Goal: Task Accomplishment & Management: Use online tool/utility

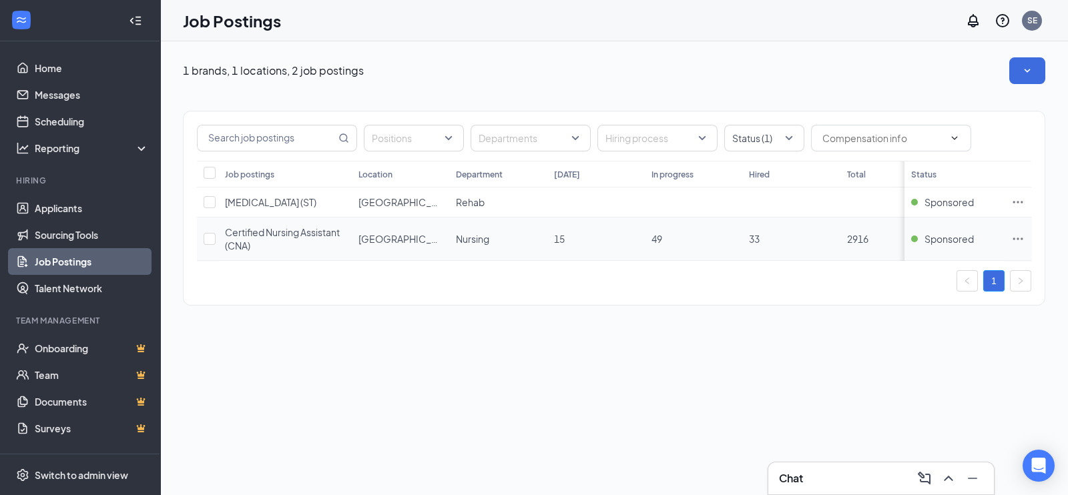
click at [1019, 241] on icon "Ellipses" at bounding box center [1017, 238] width 13 height 13
click at [887, 351] on span "View applicants" at bounding box center [869, 352] width 68 height 12
click at [610, 335] on div "1 brands, 1 locations, 2 job postings Positions Departments Hiring process Stat…" at bounding box center [614, 188] width 908 height 294
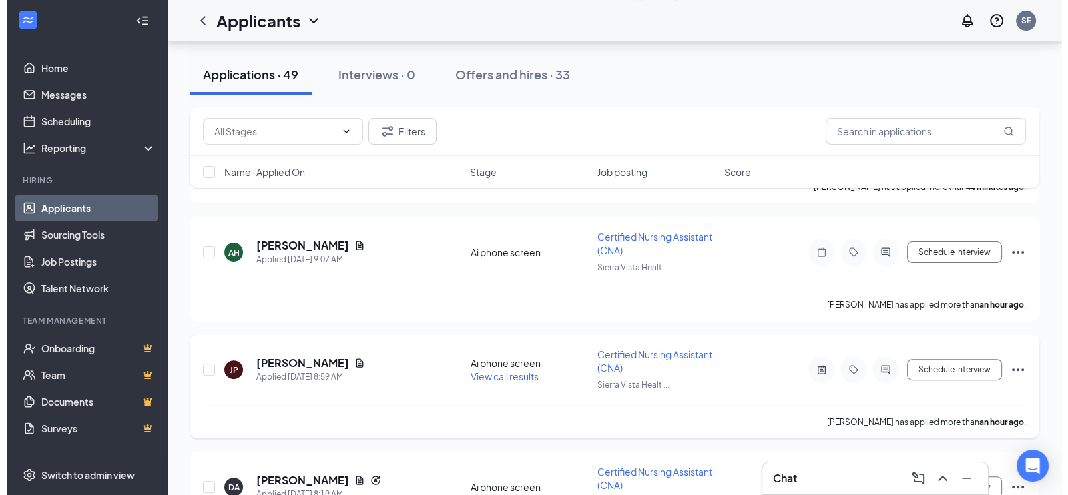
scroll to position [559, 0]
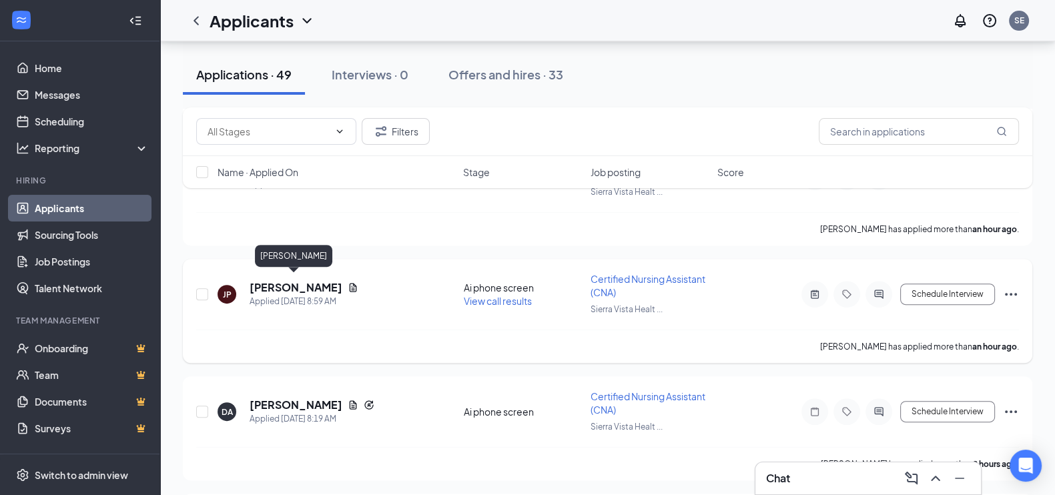
click at [318, 284] on h5 "Jacqueline Perez" at bounding box center [296, 287] width 93 height 15
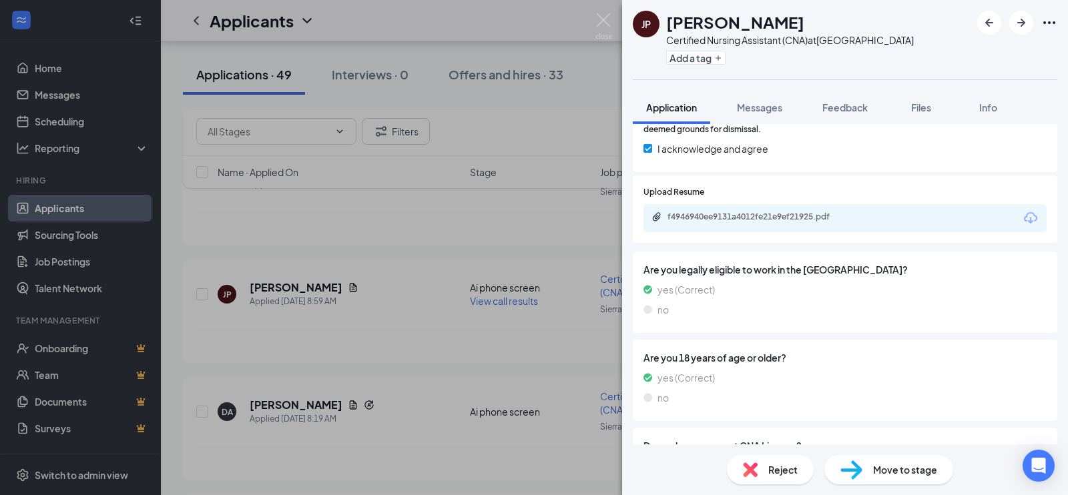
scroll to position [810, 0]
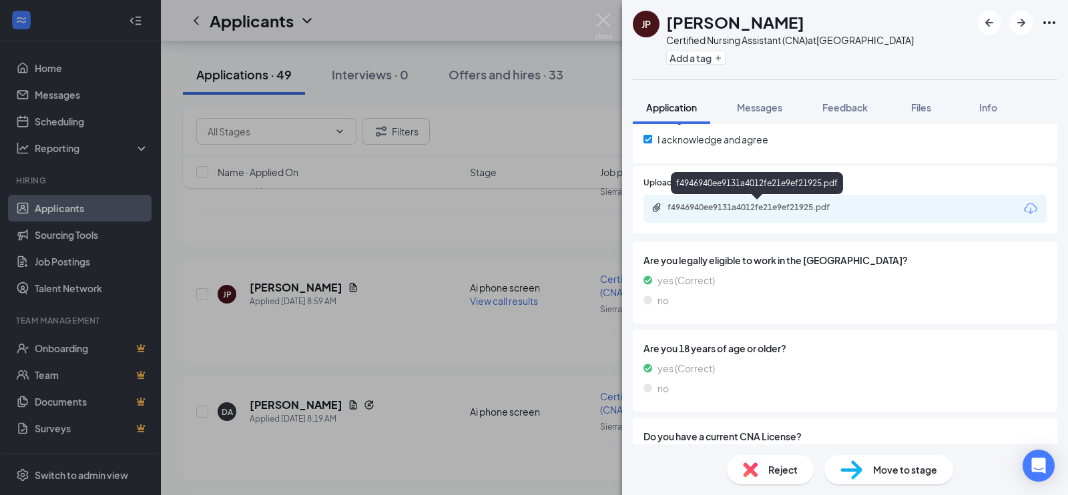
click at [748, 205] on div "f4946940ee9131a4012fe21e9ef21925.pdf" at bounding box center [761, 207] width 187 height 11
drag, startPoint x: 669, startPoint y: 19, endPoint x: 804, endPoint y: 29, distance: 135.8
click at [804, 29] on div "[PERSON_NAME]" at bounding box center [790, 22] width 248 height 23
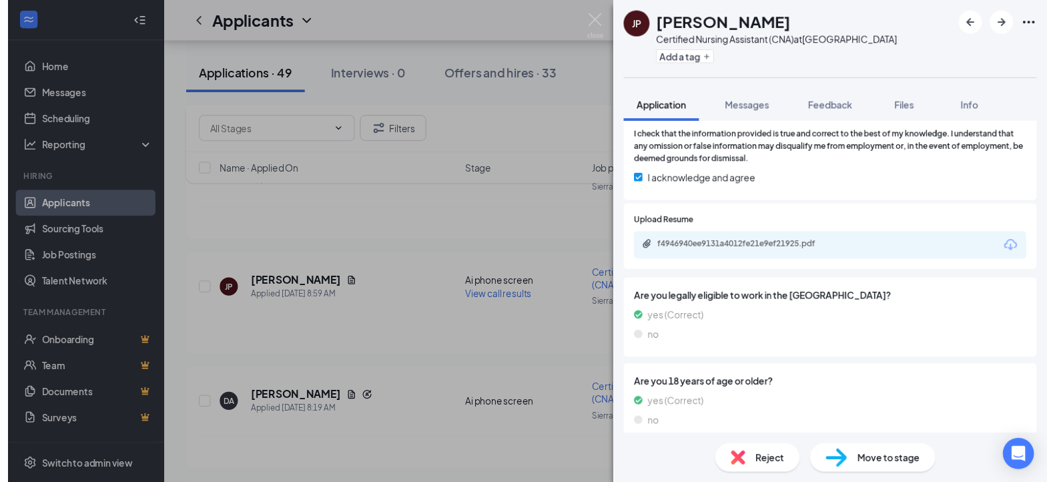
scroll to position [868, 0]
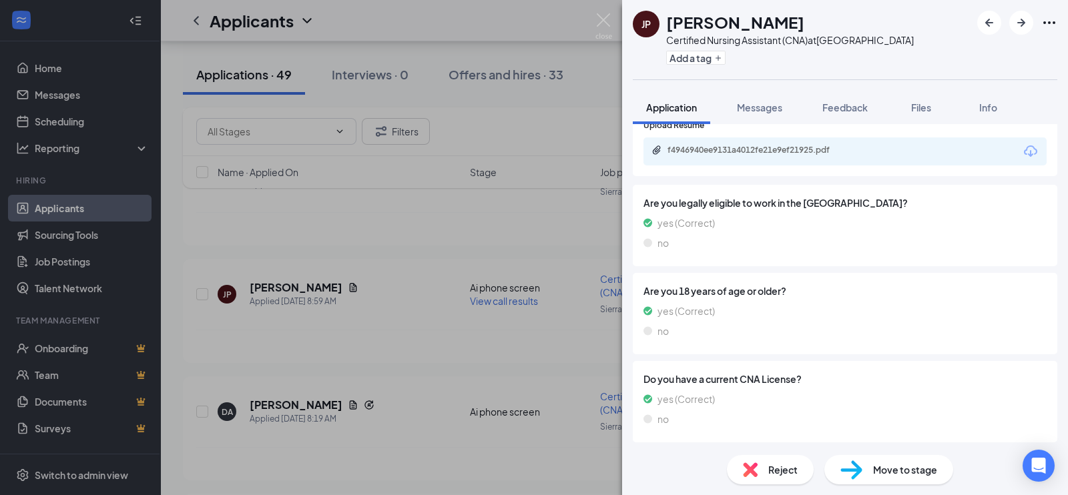
click at [608, 23] on img at bounding box center [603, 26] width 17 height 26
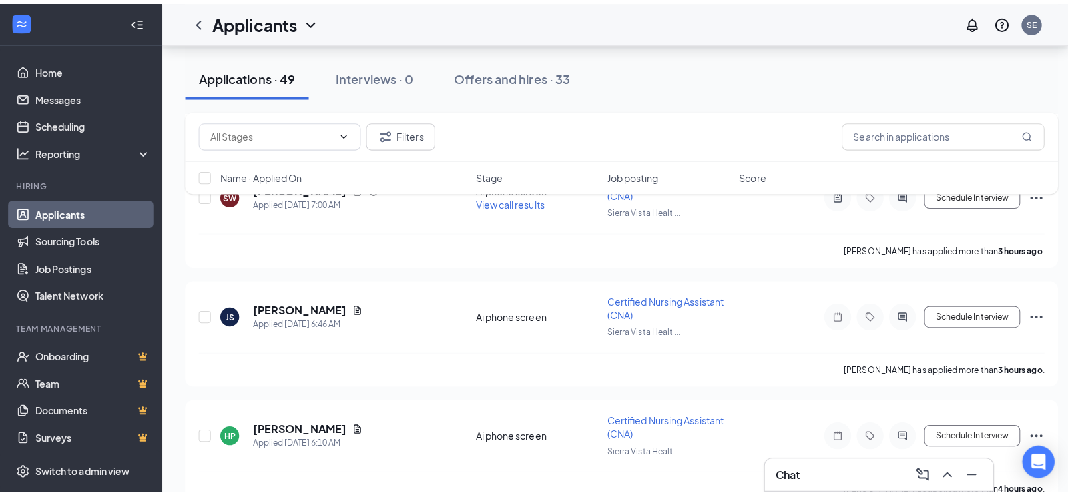
scroll to position [1021, 0]
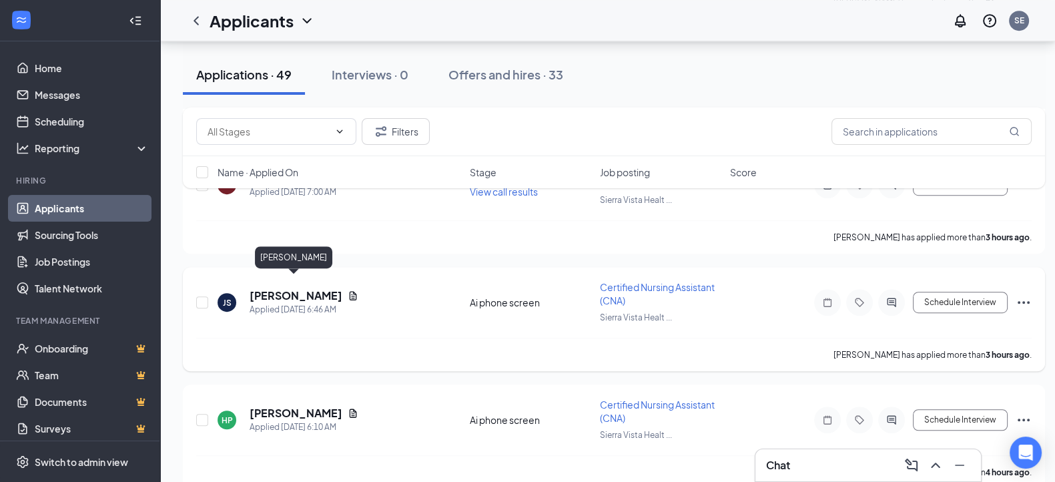
click at [284, 288] on h5 "[PERSON_NAME]" at bounding box center [296, 295] width 93 height 15
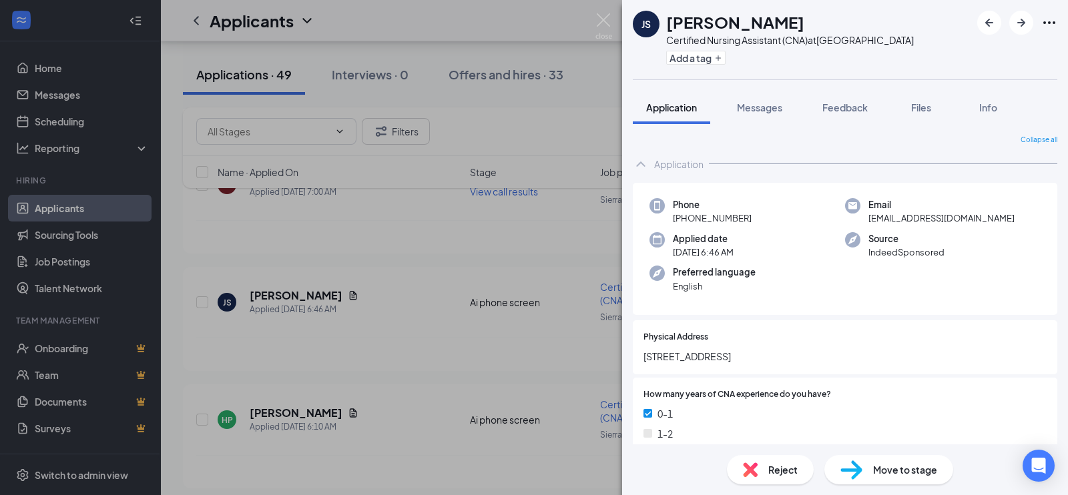
drag, startPoint x: 666, startPoint y: 19, endPoint x: 789, endPoint y: 30, distance: 123.4
click at [789, 30] on h1 "[PERSON_NAME]" at bounding box center [735, 22] width 138 height 23
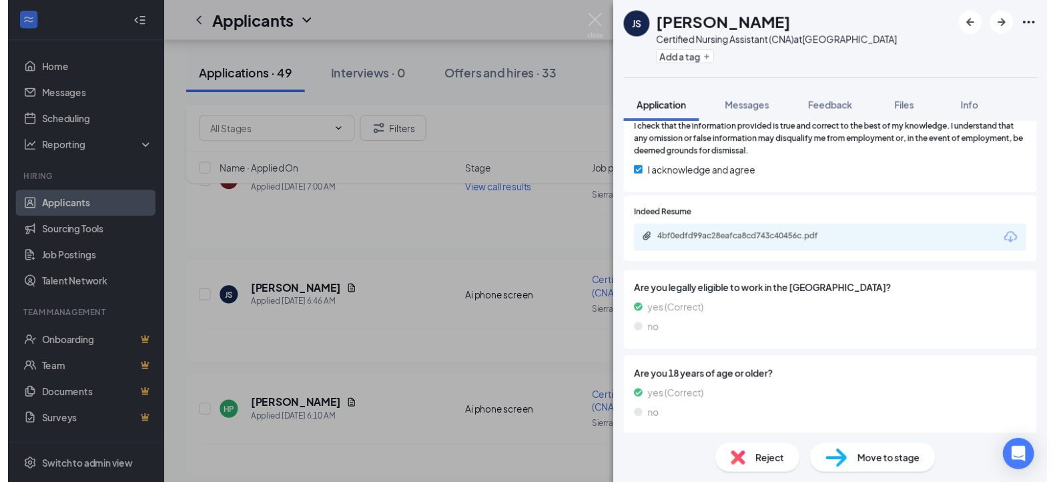
scroll to position [782, 0]
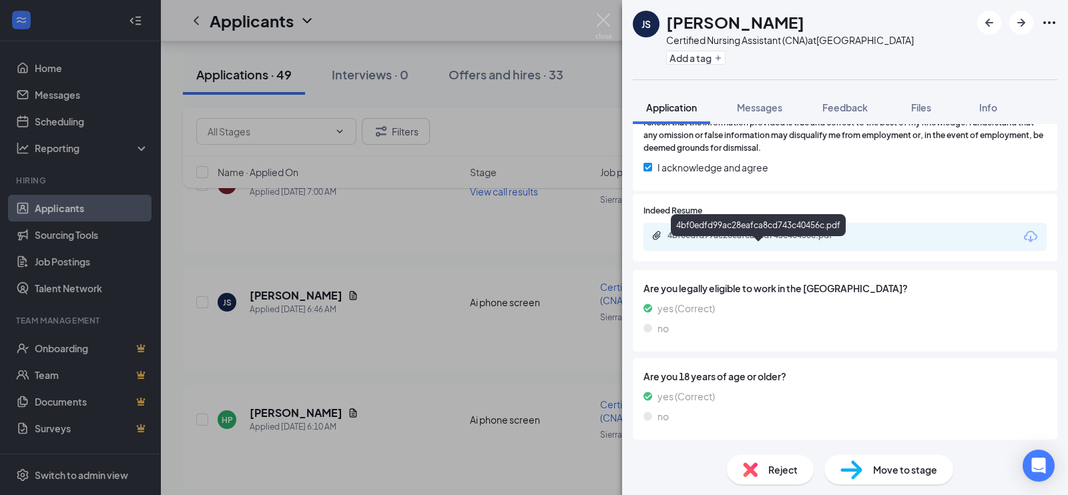
click at [768, 241] on div "4bf0edfd99ac28eafca8cd743c40456c.pdf" at bounding box center [761, 235] width 187 height 11
click at [603, 17] on img at bounding box center [603, 26] width 17 height 26
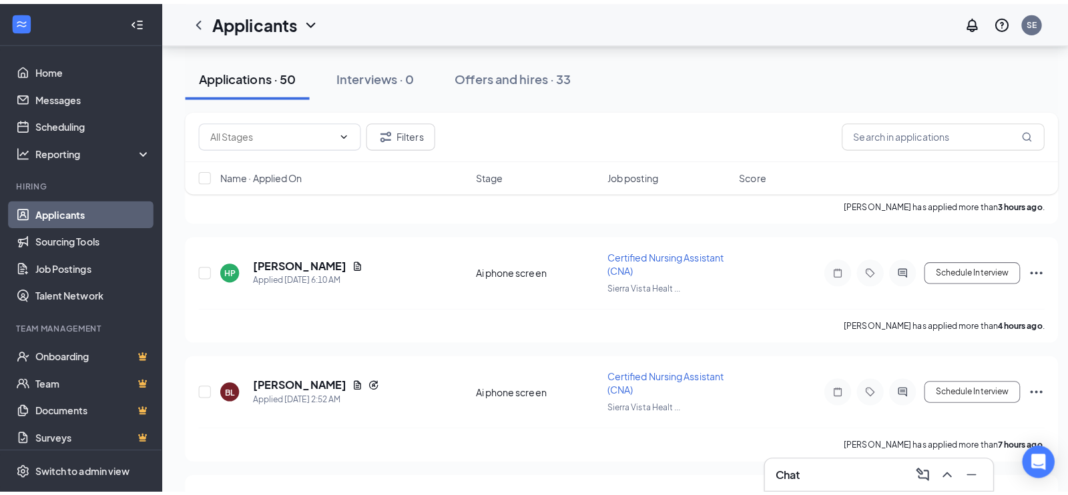
scroll to position [1302, 0]
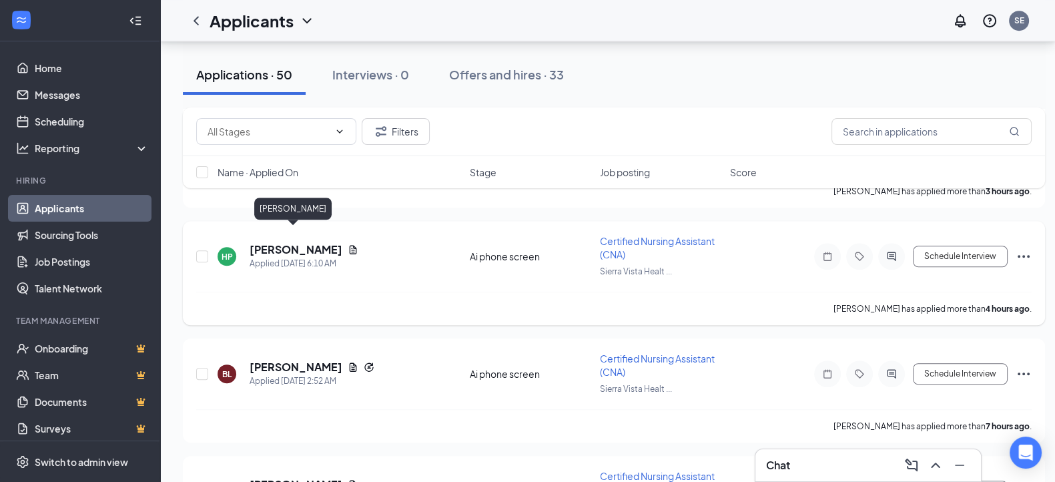
click at [287, 242] on h5 "[PERSON_NAME]" at bounding box center [296, 249] width 93 height 15
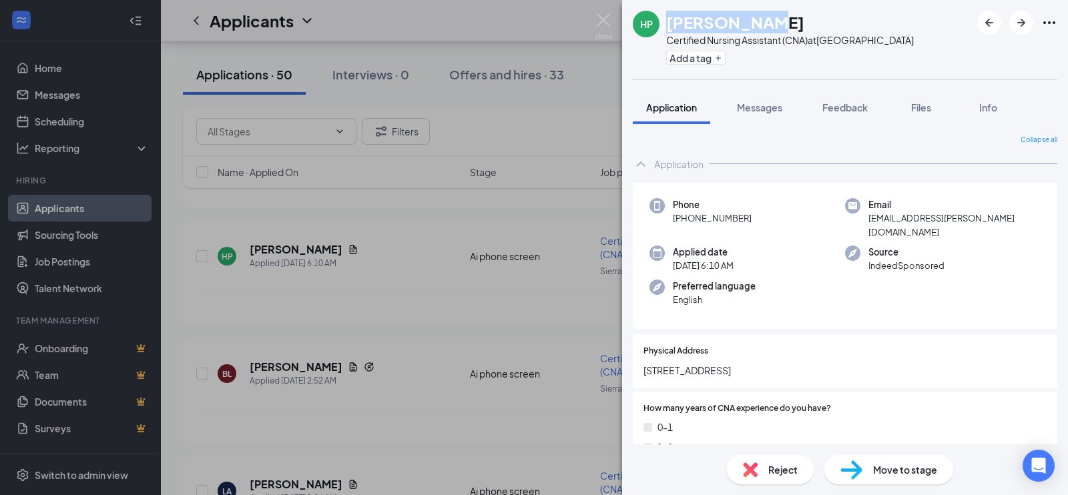
drag, startPoint x: 667, startPoint y: 18, endPoint x: 778, endPoint y: 21, distance: 110.9
click at [778, 21] on h1 "[PERSON_NAME]" at bounding box center [735, 22] width 138 height 23
drag, startPoint x: 648, startPoint y: 354, endPoint x: 724, endPoint y: 349, distance: 76.2
click at [724, 363] on span "3626 N blythe ave" at bounding box center [845, 370] width 403 height 15
click at [602, 25] on img at bounding box center [603, 26] width 17 height 26
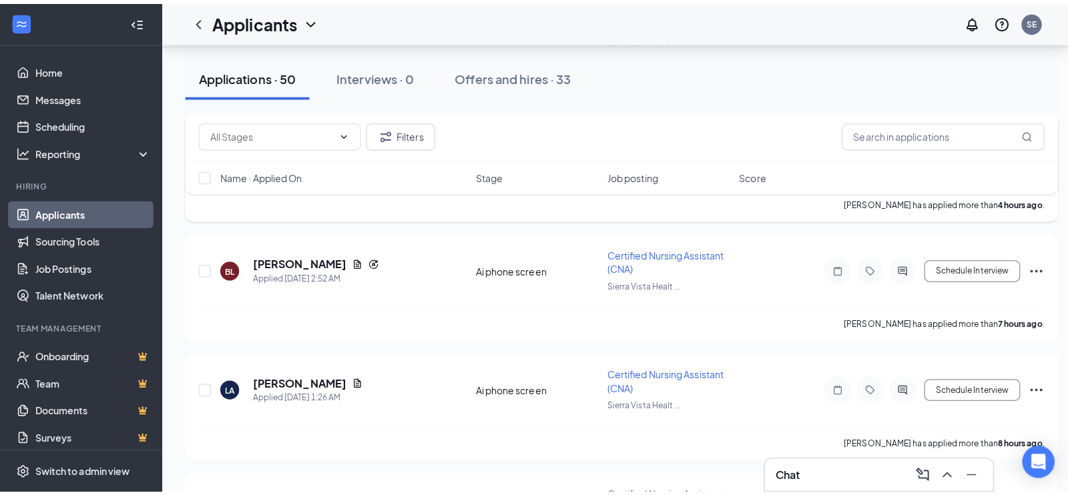
scroll to position [1386, 0]
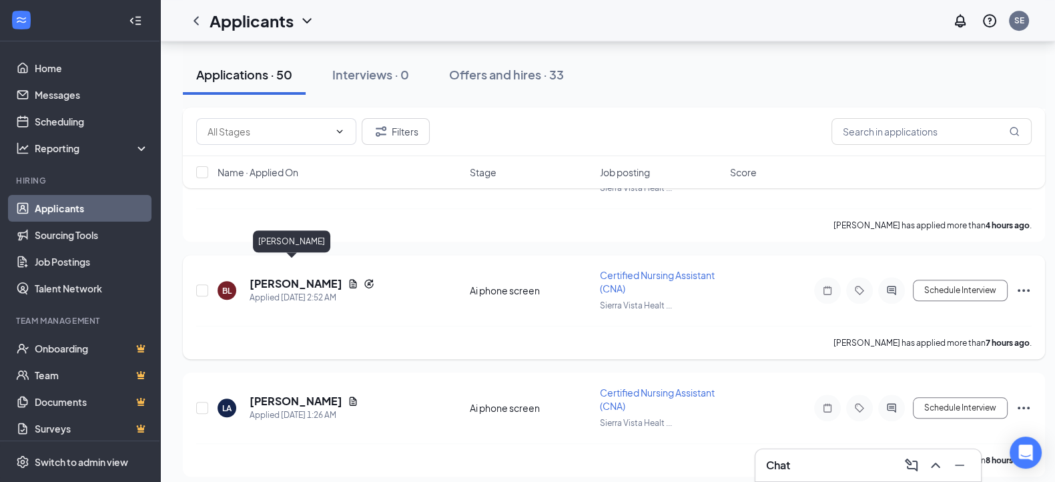
click at [290, 276] on h5 "[PERSON_NAME]" at bounding box center [296, 283] width 93 height 15
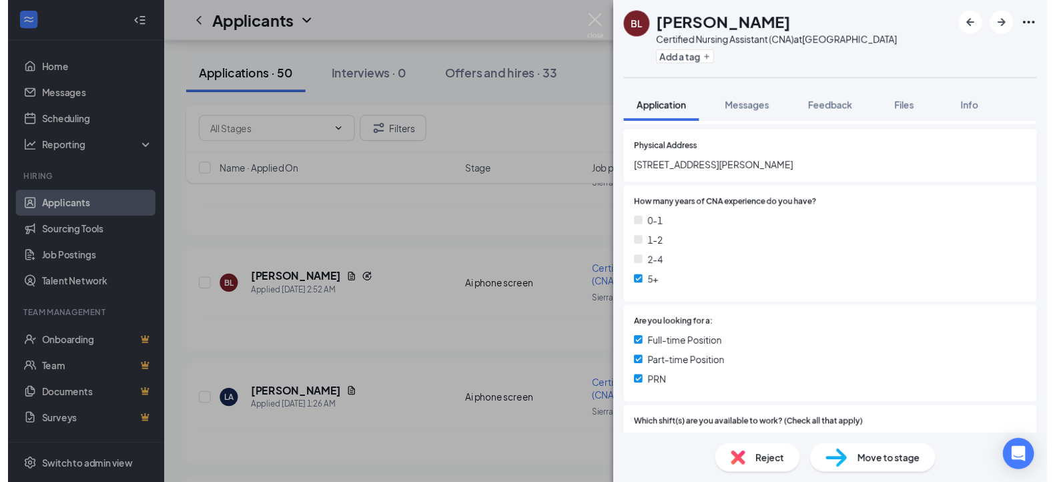
scroll to position [230, 0]
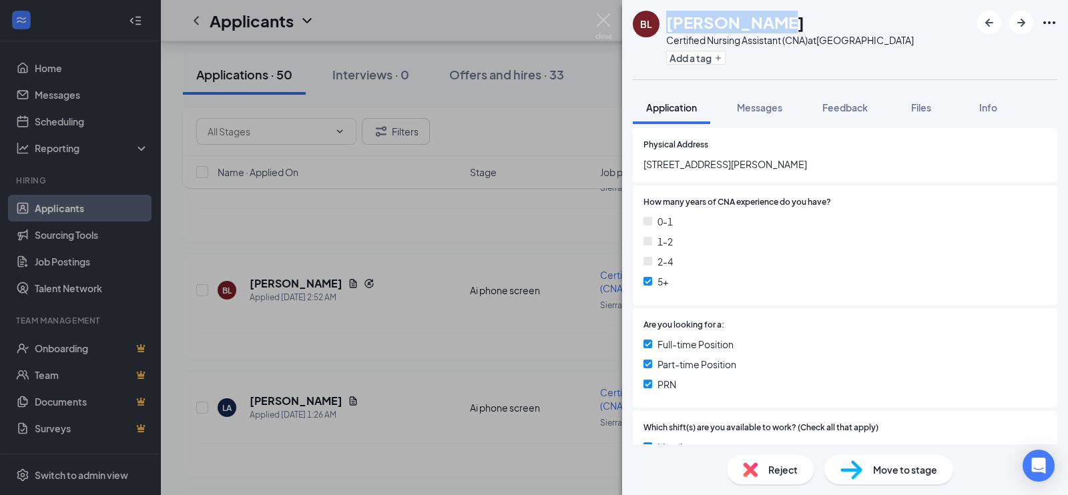
drag, startPoint x: 670, startPoint y: 23, endPoint x: 768, endPoint y: 23, distance: 98.1
click at [768, 23] on div "[PERSON_NAME]" at bounding box center [790, 22] width 248 height 23
click at [607, 24] on img at bounding box center [603, 26] width 17 height 26
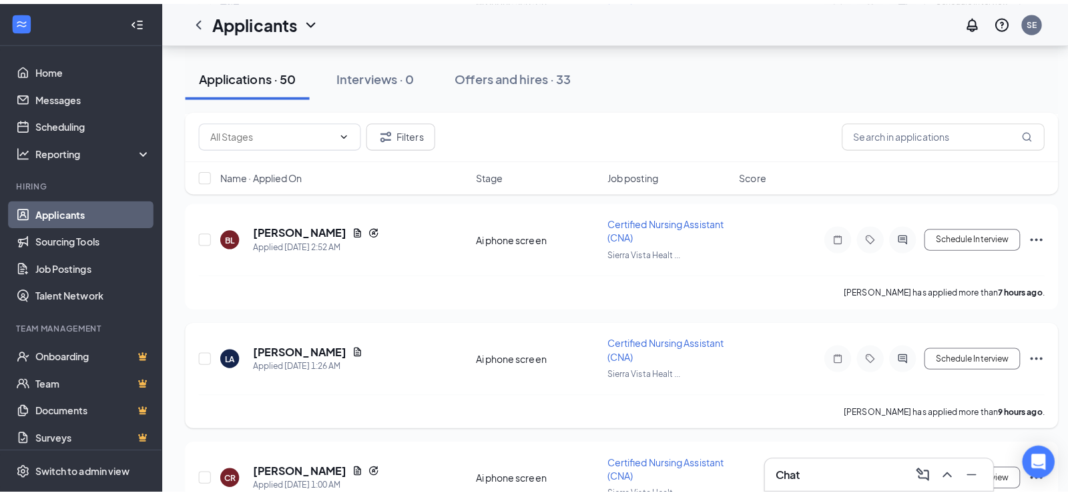
scroll to position [1469, 0]
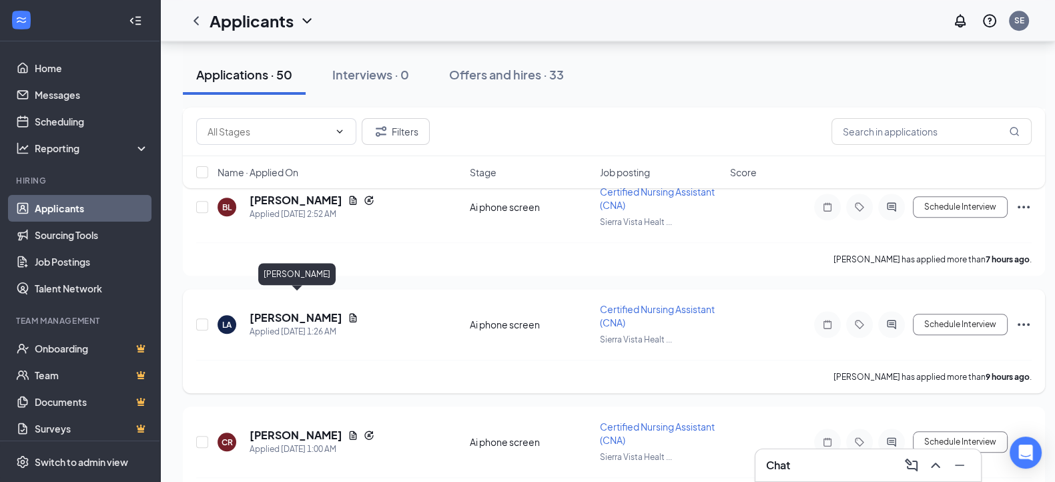
click at [328, 310] on h5 "[PERSON_NAME]" at bounding box center [296, 317] width 93 height 15
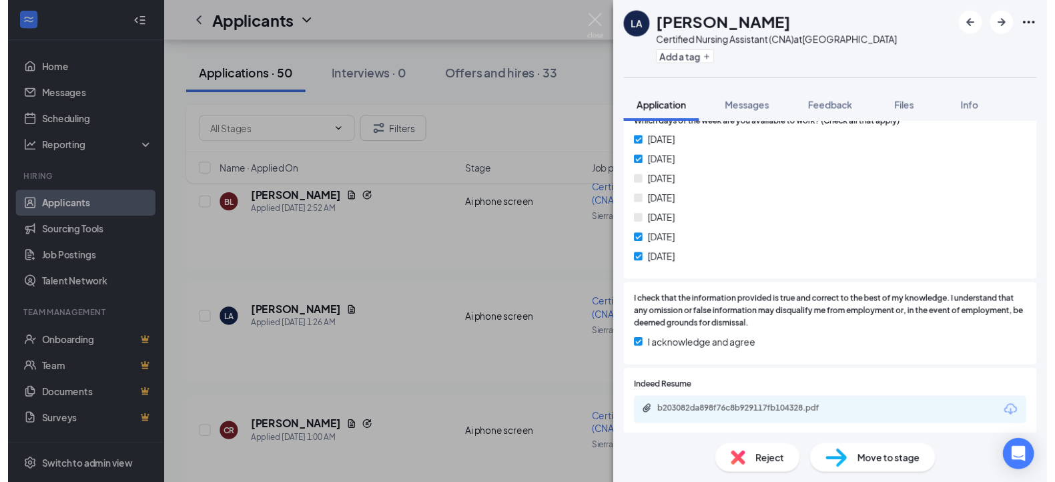
scroll to position [814, 0]
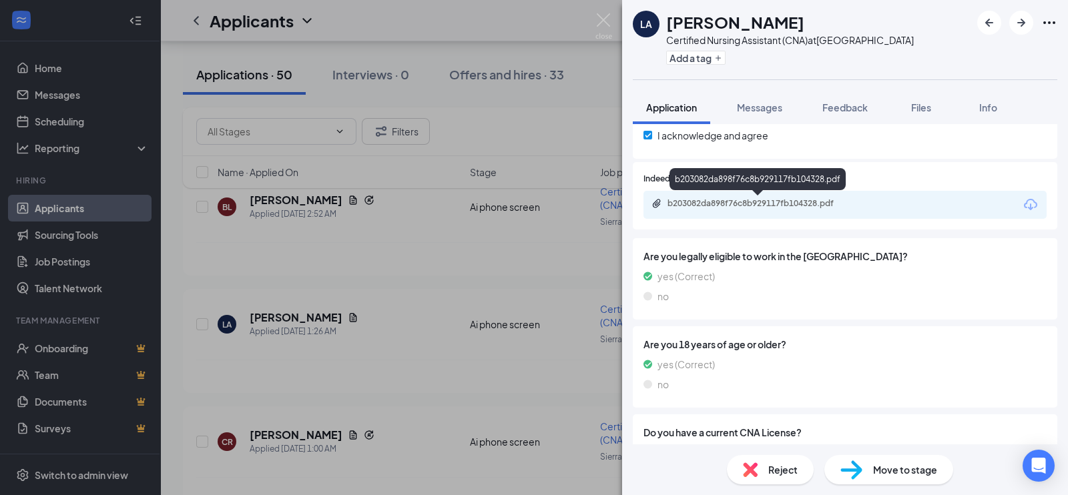
click at [794, 200] on div "b203082da898f76c8b929117fb104328.pdf" at bounding box center [761, 203] width 187 height 11
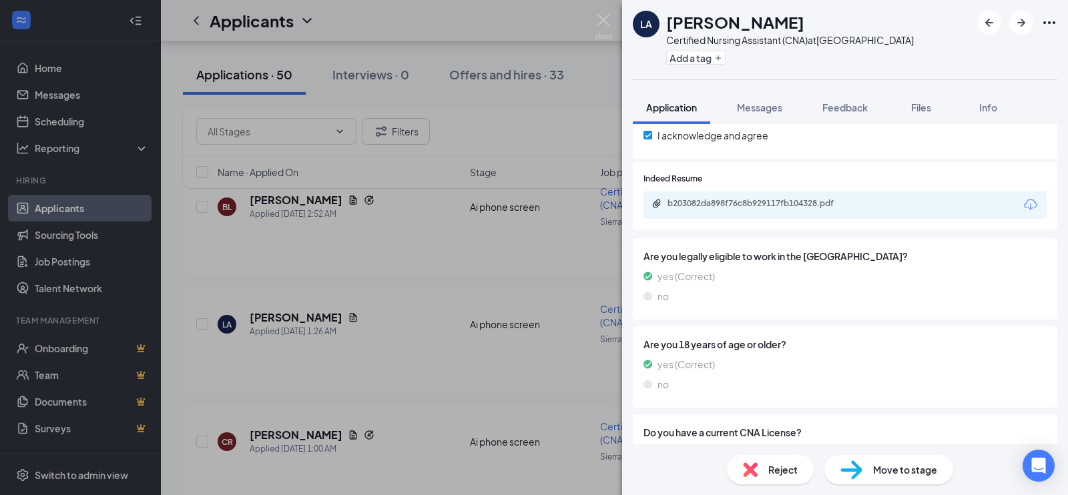
click at [609, 25] on img at bounding box center [603, 26] width 17 height 26
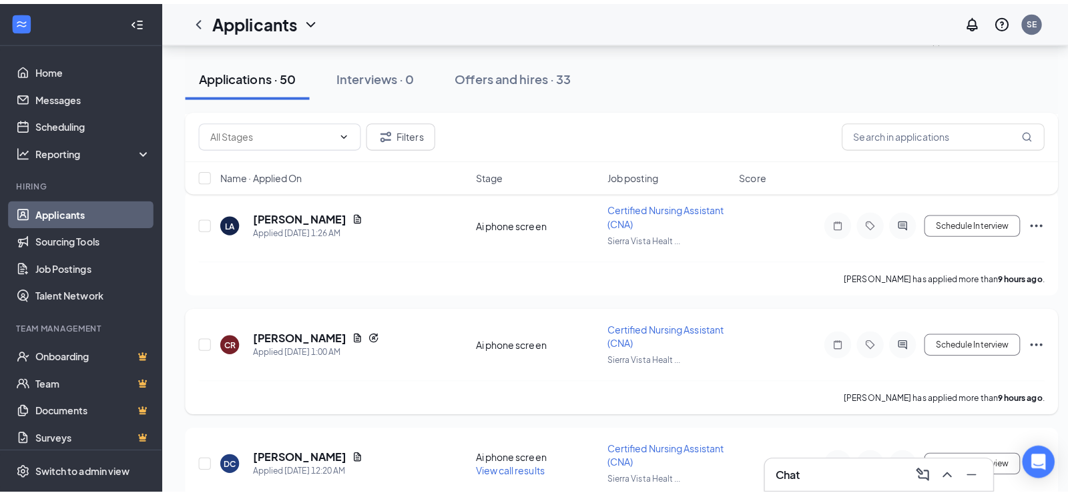
scroll to position [1636, 0]
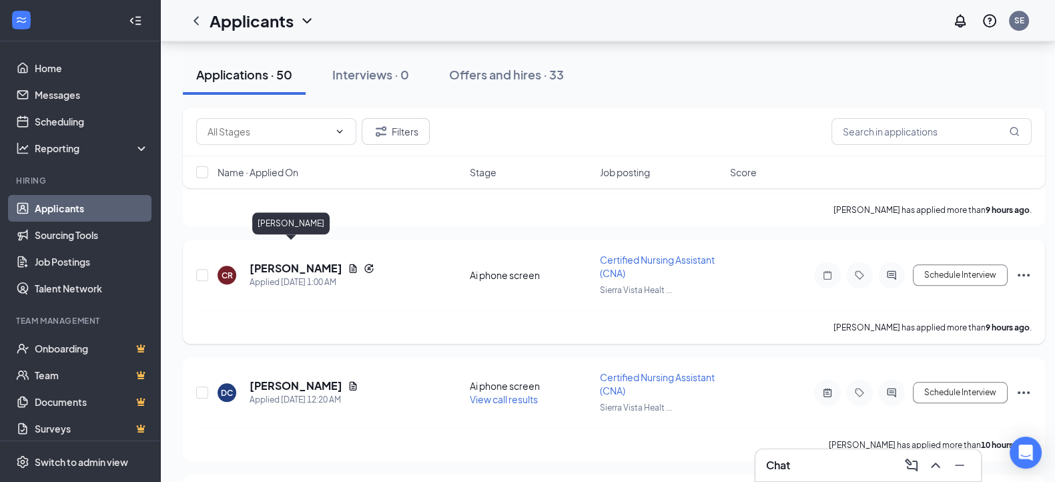
click at [281, 261] on h5 "[PERSON_NAME]" at bounding box center [296, 268] width 93 height 15
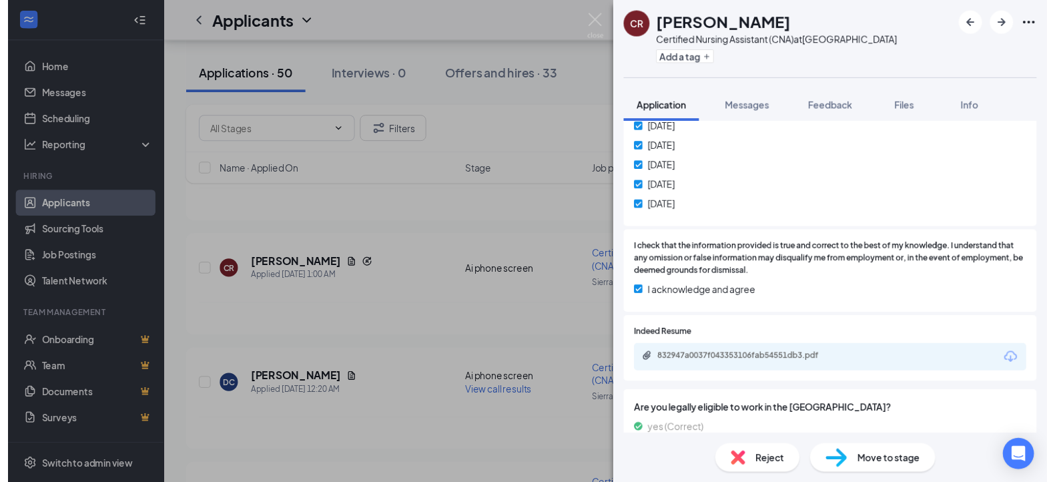
scroll to position [751, 0]
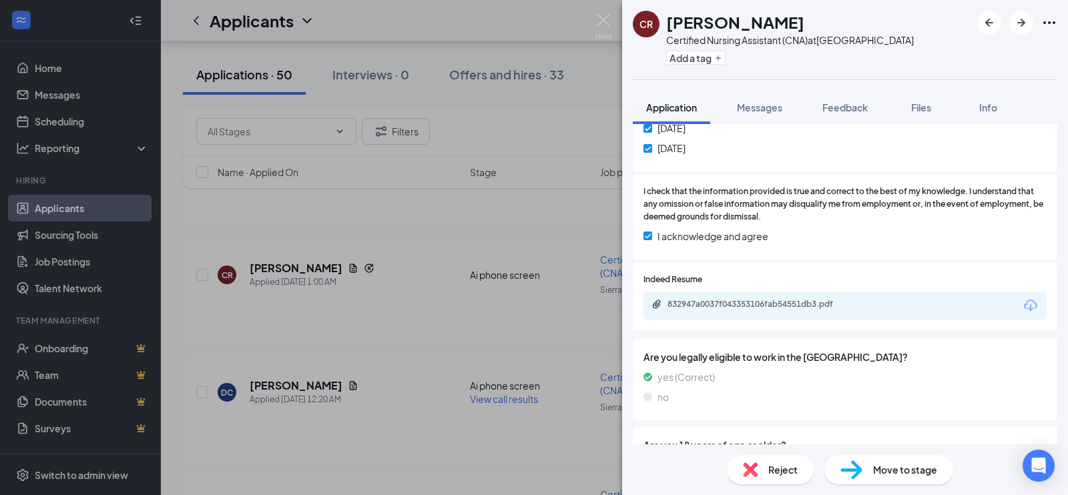
click at [756, 306] on div "832947a0037f043353106fab54551db3.pdf" at bounding box center [761, 304] width 187 height 11
click at [597, 23] on img at bounding box center [603, 26] width 17 height 26
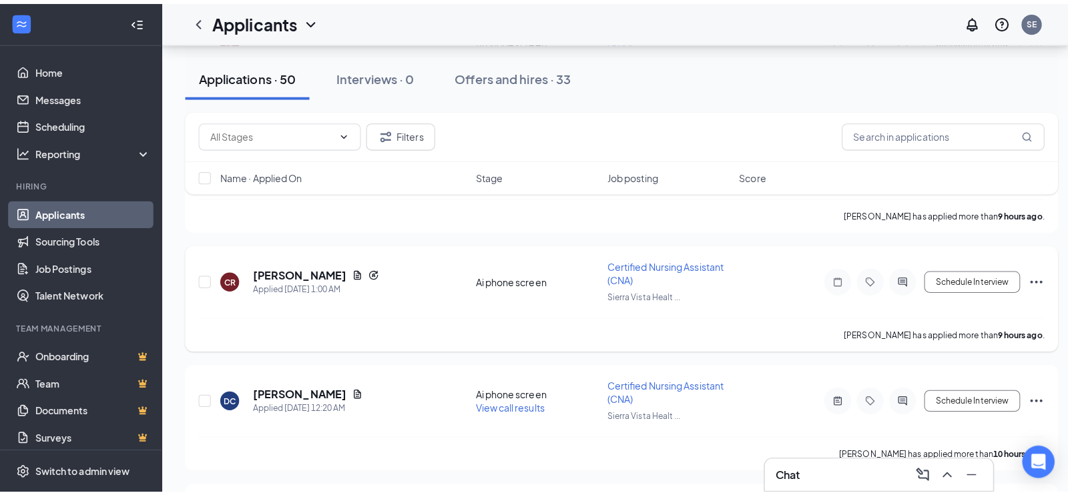
scroll to position [1720, 0]
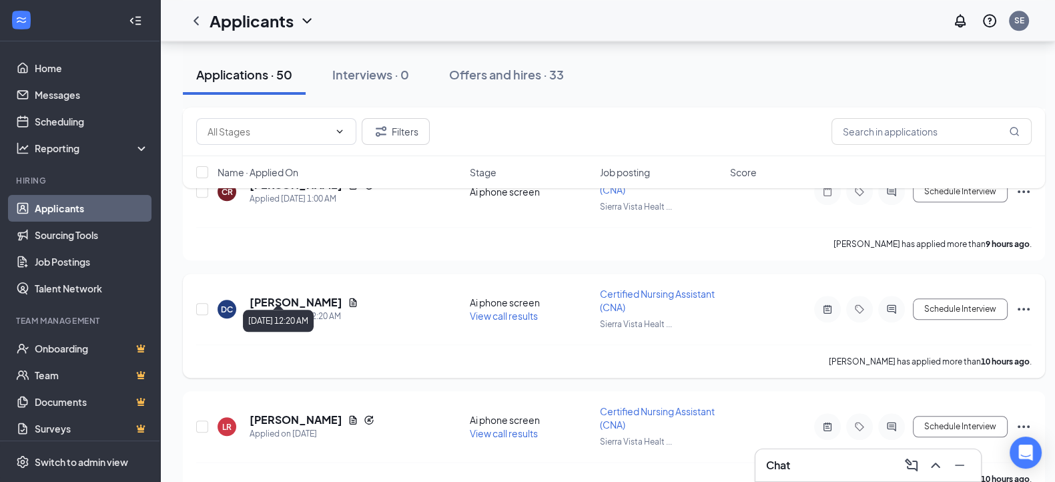
click at [275, 295] on h5 "[PERSON_NAME]" at bounding box center [296, 302] width 93 height 15
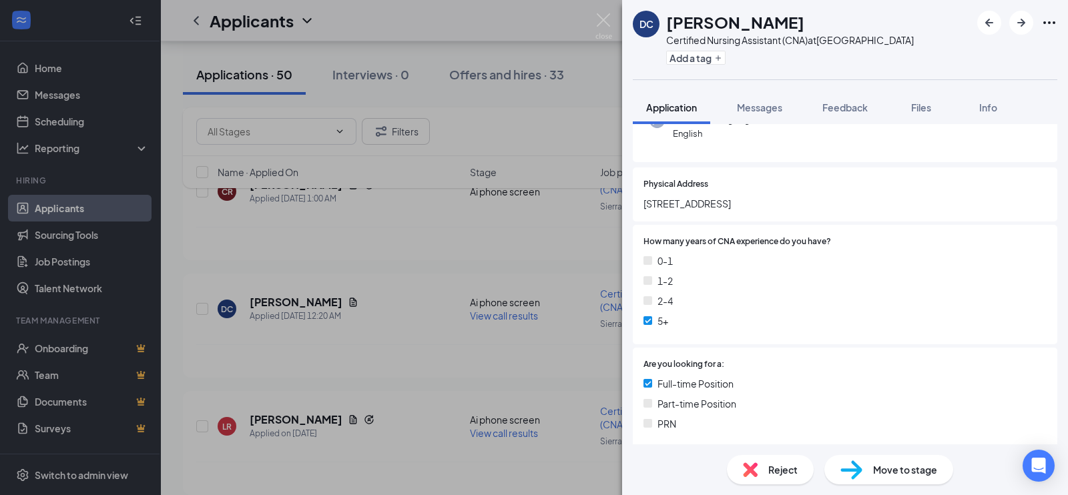
scroll to position [160, 0]
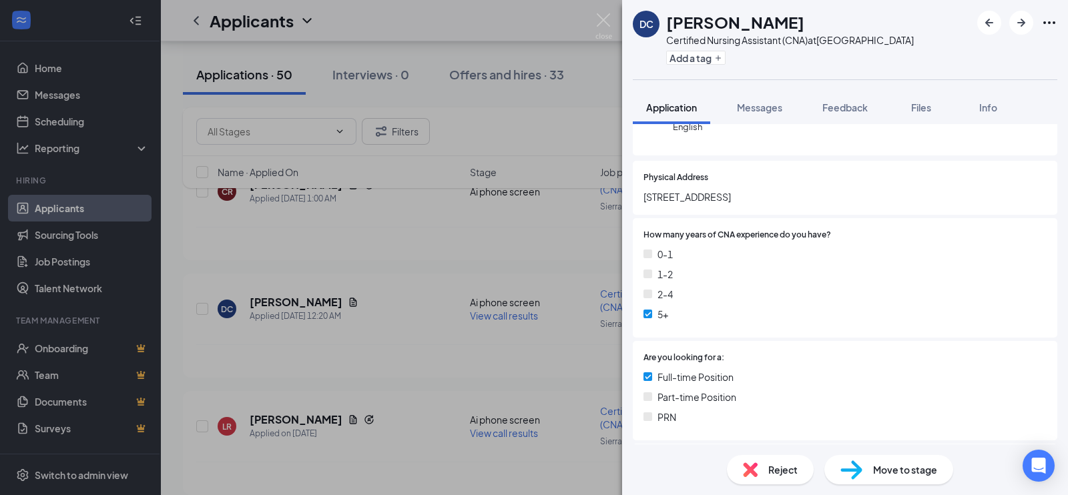
drag, startPoint x: 644, startPoint y: 195, endPoint x: 814, endPoint y: 192, distance: 170.9
click at [814, 192] on div "Physical Address 3720 E Clay ave Apt B Fresno CA 93702" at bounding box center [845, 188] width 425 height 54
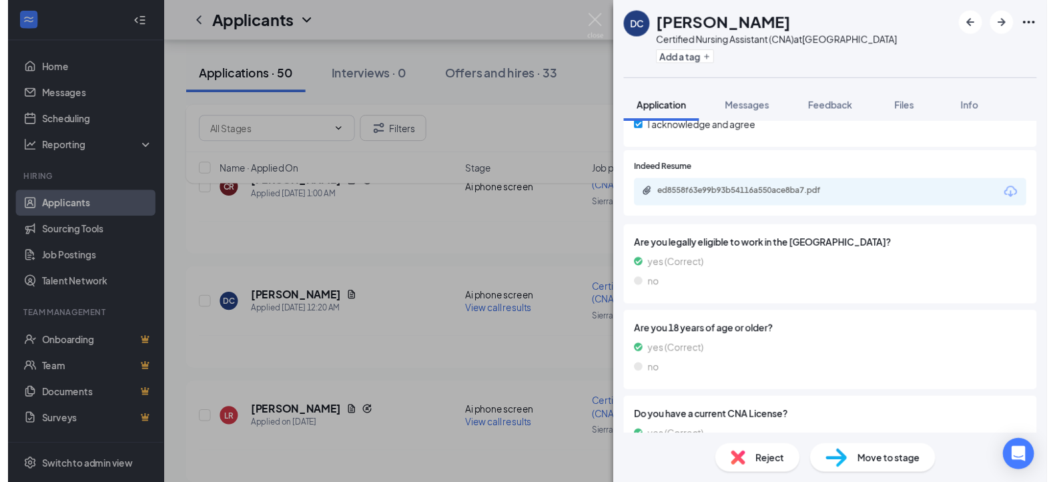
scroll to position [828, 0]
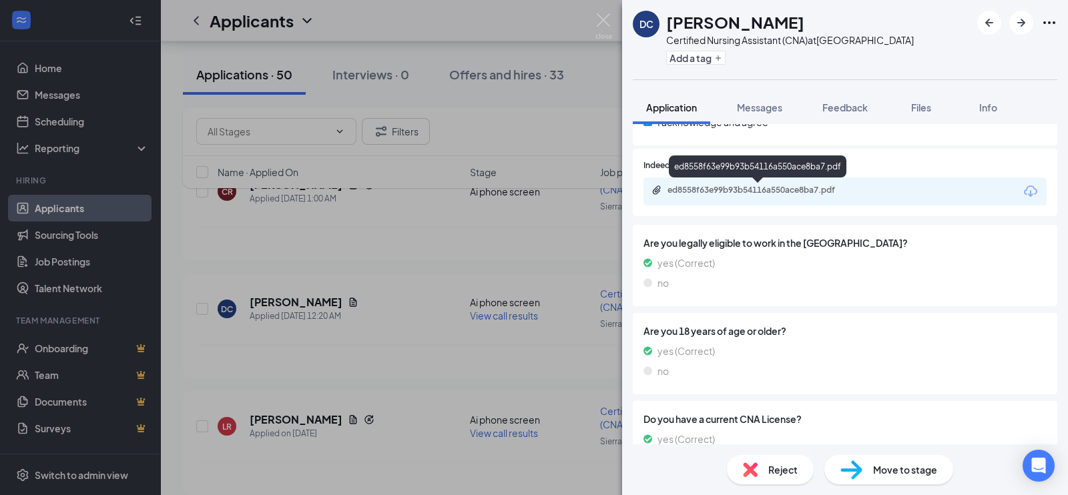
click at [744, 187] on div "ed8558f63e99b93b54116a550ace8ba7.pdf" at bounding box center [761, 190] width 187 height 11
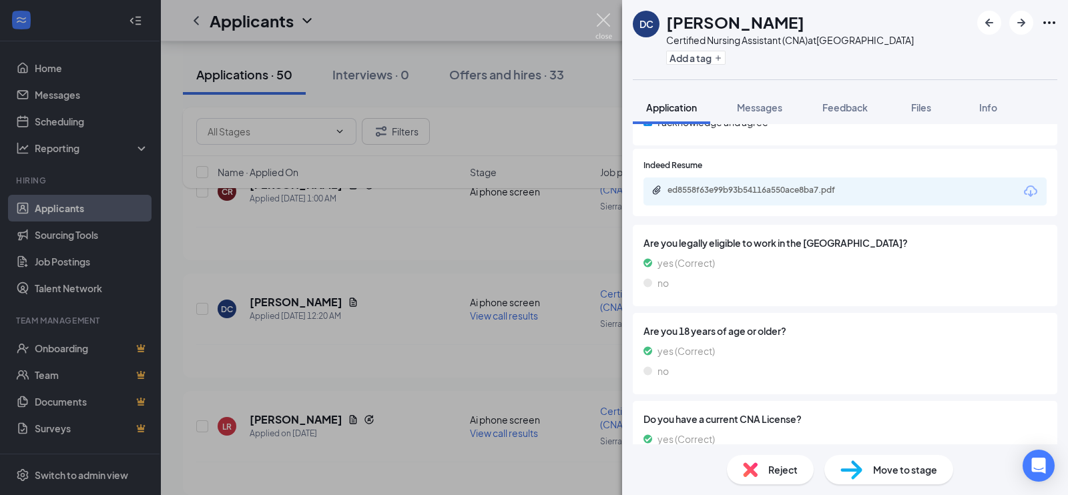
click at [600, 22] on img at bounding box center [603, 26] width 17 height 26
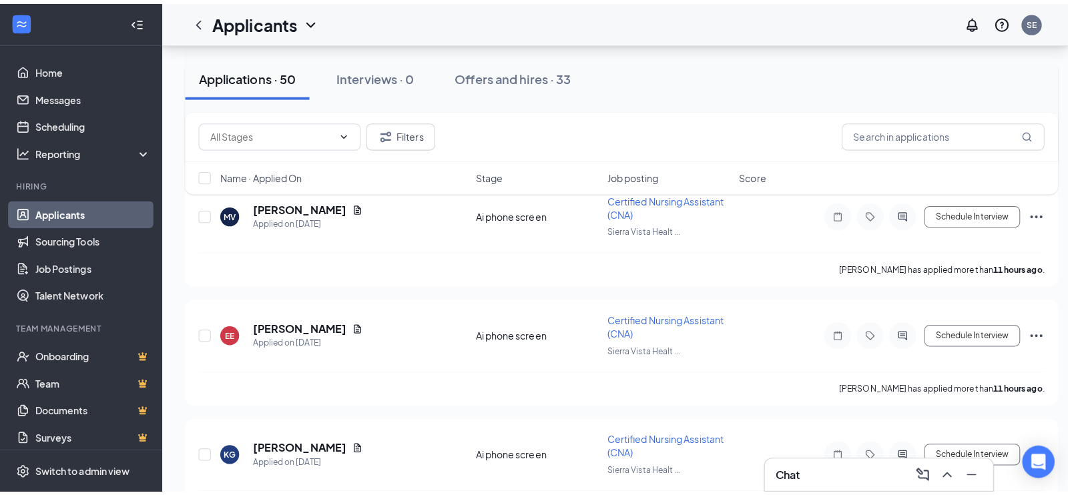
scroll to position [2137, 0]
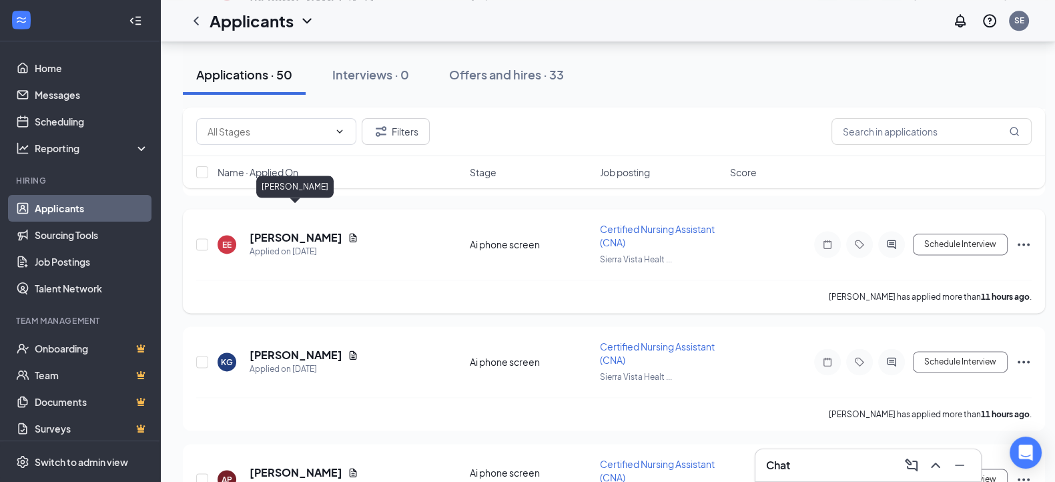
click at [330, 230] on h5 "[PERSON_NAME]" at bounding box center [296, 237] width 93 height 15
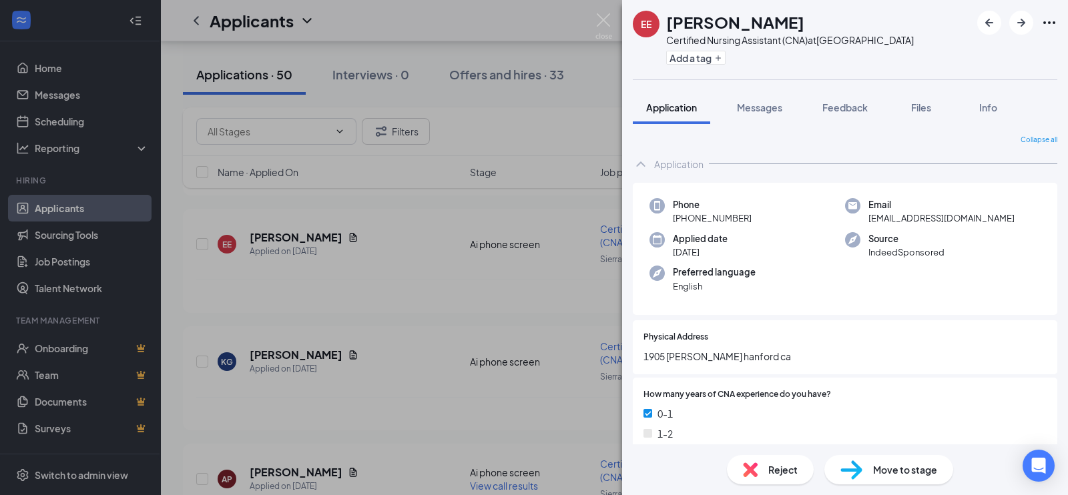
drag, startPoint x: 668, startPoint y: 18, endPoint x: 810, endPoint y: 21, distance: 141.6
click at [810, 21] on div "[PERSON_NAME]" at bounding box center [790, 22] width 248 height 23
click at [608, 22] on img at bounding box center [603, 26] width 17 height 26
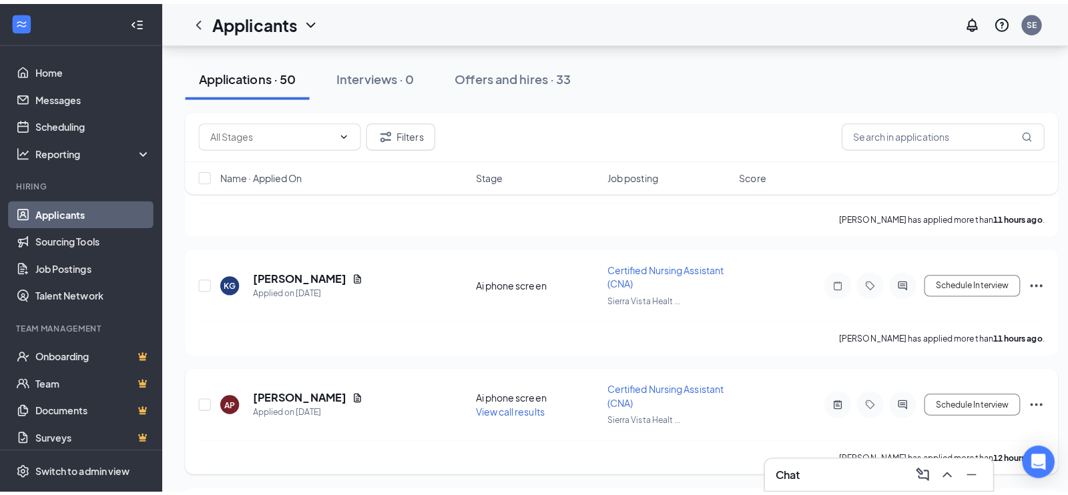
scroll to position [2304, 0]
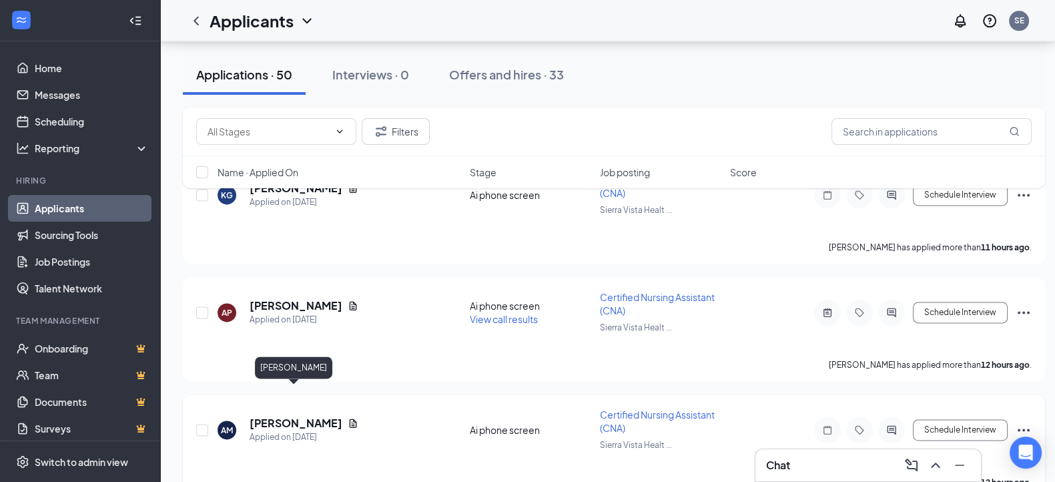
click at [252, 416] on h5 "Aaliyah Mendez" at bounding box center [296, 423] width 93 height 15
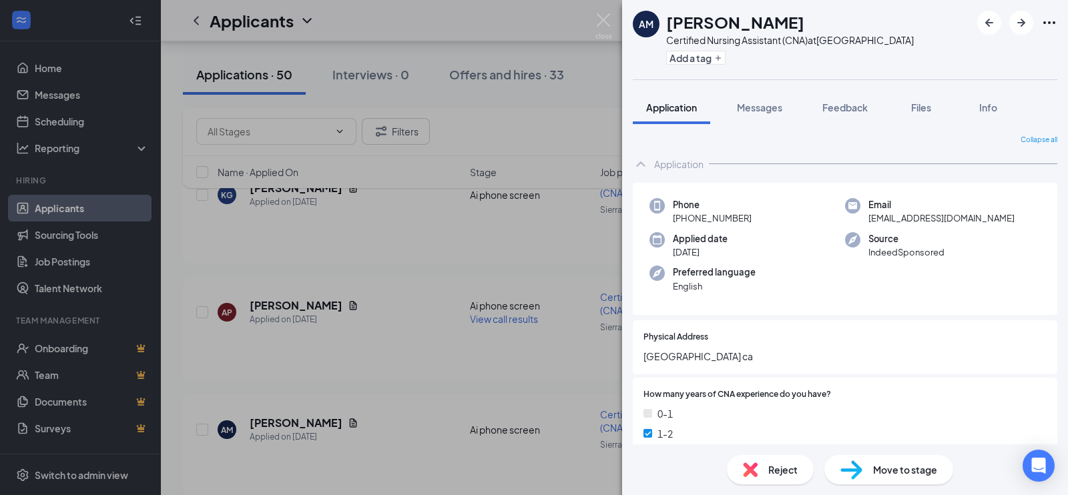
drag, startPoint x: 668, startPoint y: 19, endPoint x: 788, endPoint y: 22, distance: 120.9
click at [788, 22] on div "Aaliyah Mendez" at bounding box center [790, 22] width 248 height 23
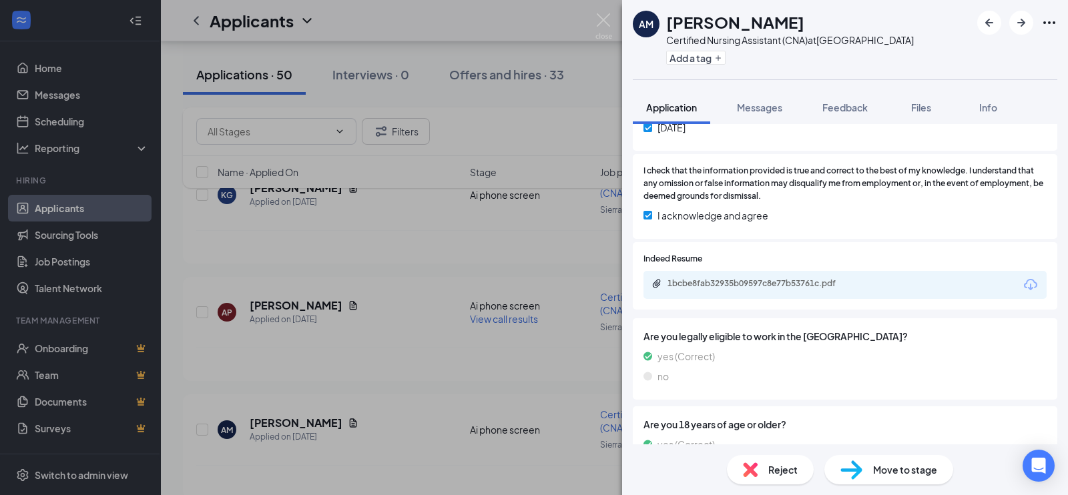
scroll to position [751, 0]
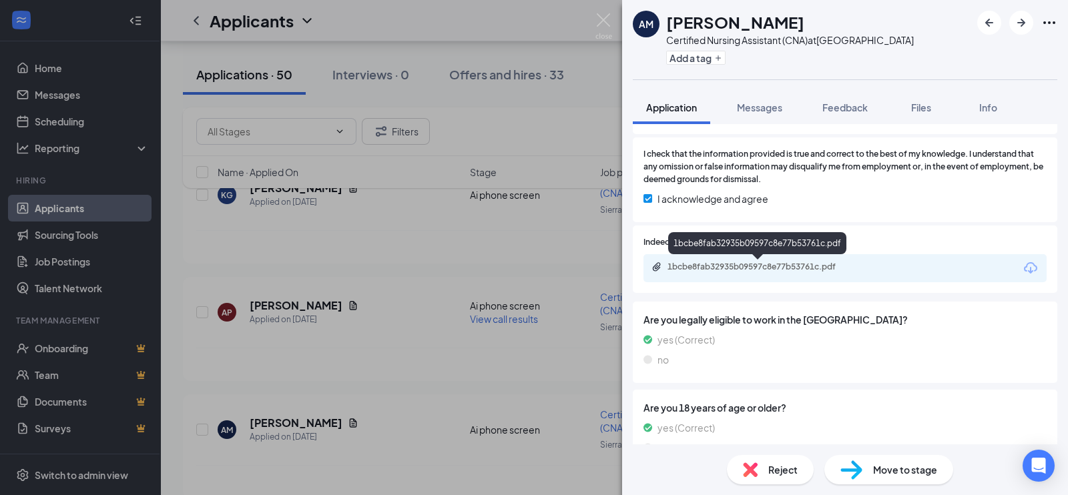
click at [750, 262] on div "1bcbe8fab32935b09597c8e77b53761c.pdf" at bounding box center [761, 267] width 187 height 11
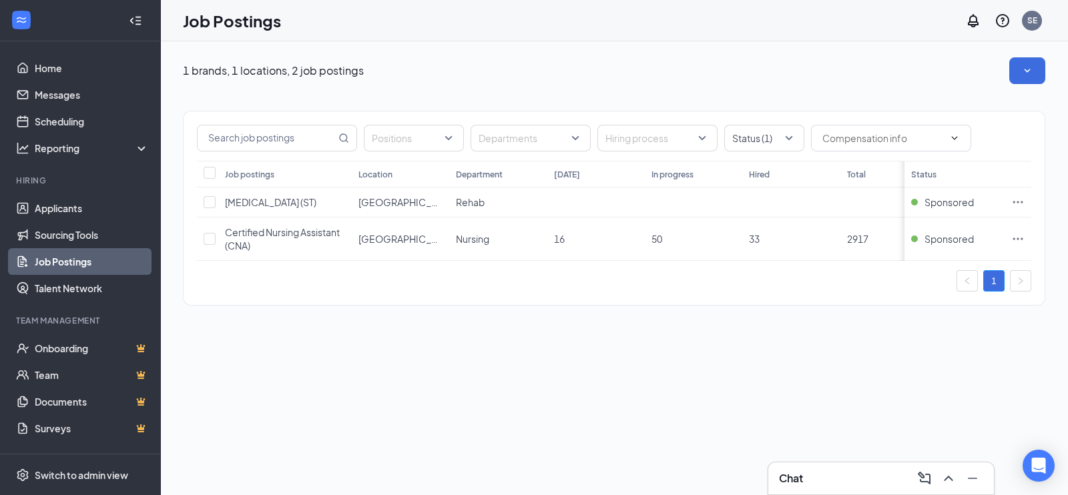
click at [687, 348] on div "1 brands, 1 locations, 2 job postings Positions Departments Hiring process Stat…" at bounding box center [614, 268] width 908 height 454
click at [1023, 240] on icon "Ellipses" at bounding box center [1017, 238] width 13 height 13
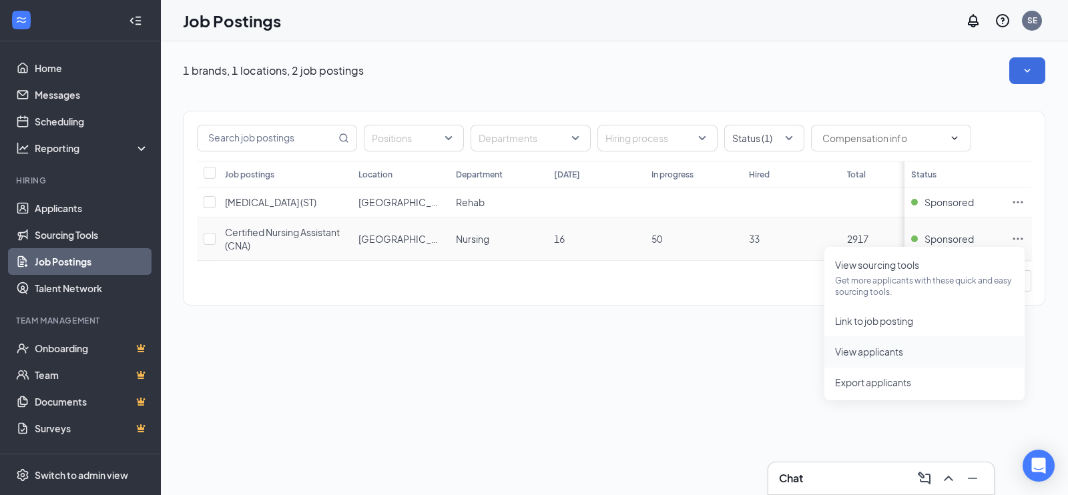
click at [895, 355] on span "View applicants" at bounding box center [869, 352] width 68 height 12
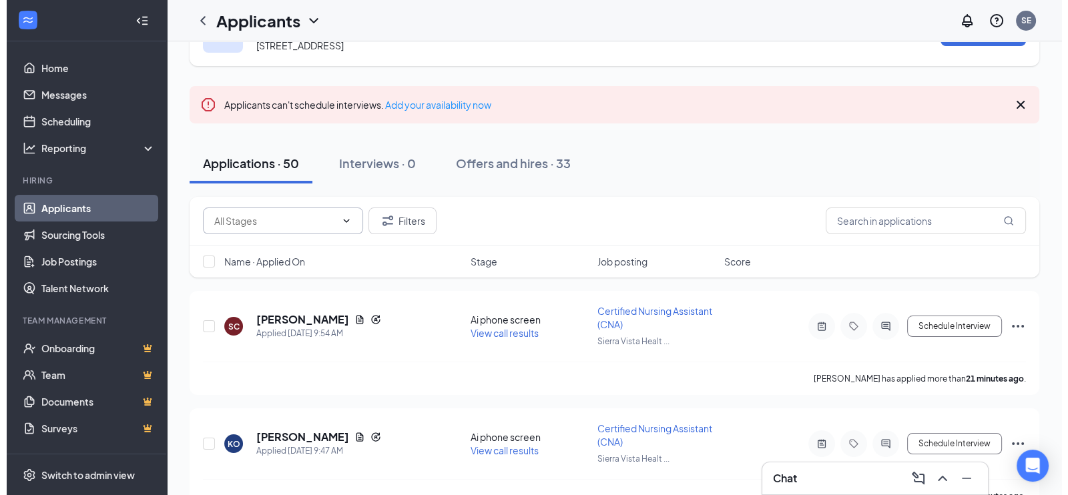
scroll to position [83, 0]
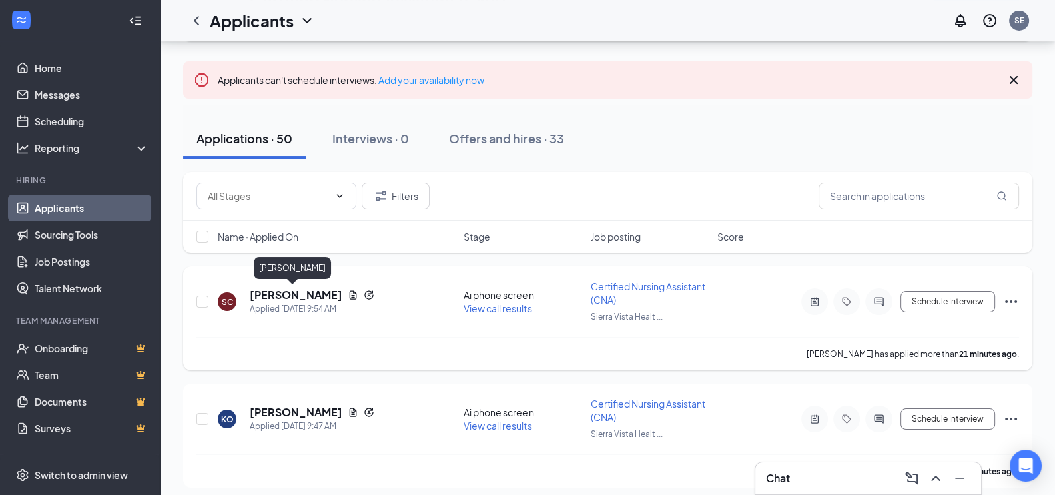
drag, startPoint x: 248, startPoint y: 288, endPoint x: 318, endPoint y: 288, distance: 69.4
click at [318, 288] on div "SC [PERSON_NAME] Applied [DATE] 9:54 AM" at bounding box center [337, 302] width 238 height 28
click at [283, 290] on h5 "[PERSON_NAME]" at bounding box center [296, 295] width 93 height 15
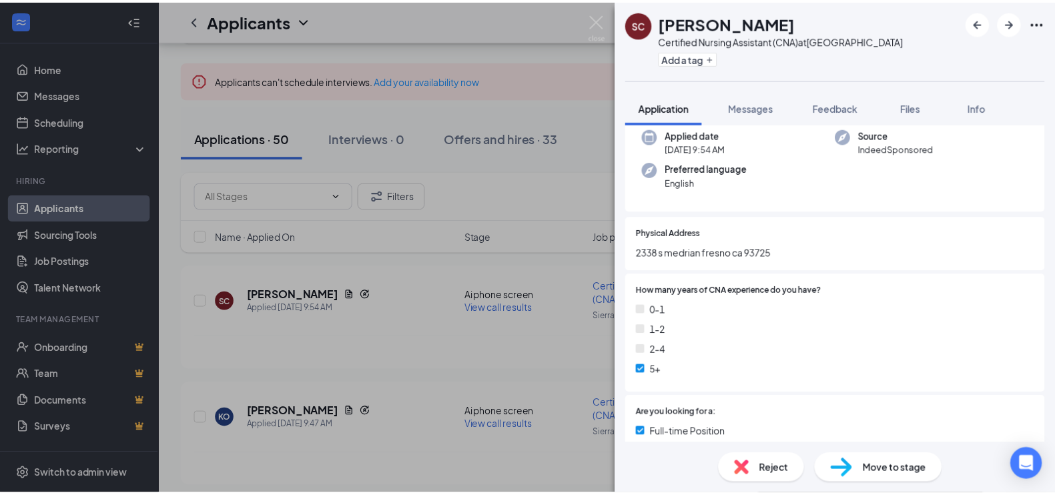
scroll to position [166, 0]
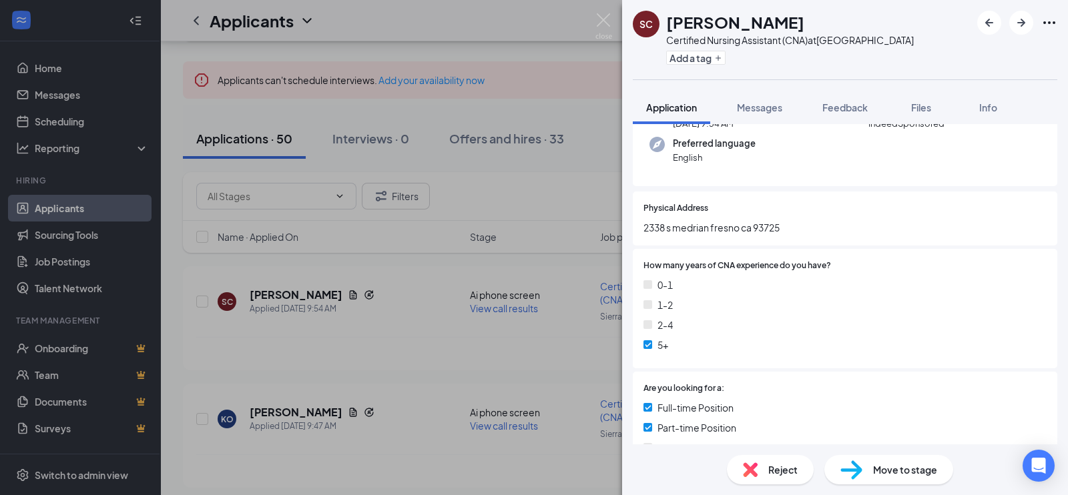
click at [595, 25] on div "SC [PERSON_NAME] Certified Nursing Assistant (CNA) at [GEOGRAPHIC_DATA] Add a t…" at bounding box center [534, 247] width 1068 height 495
click at [601, 31] on img at bounding box center [603, 26] width 17 height 26
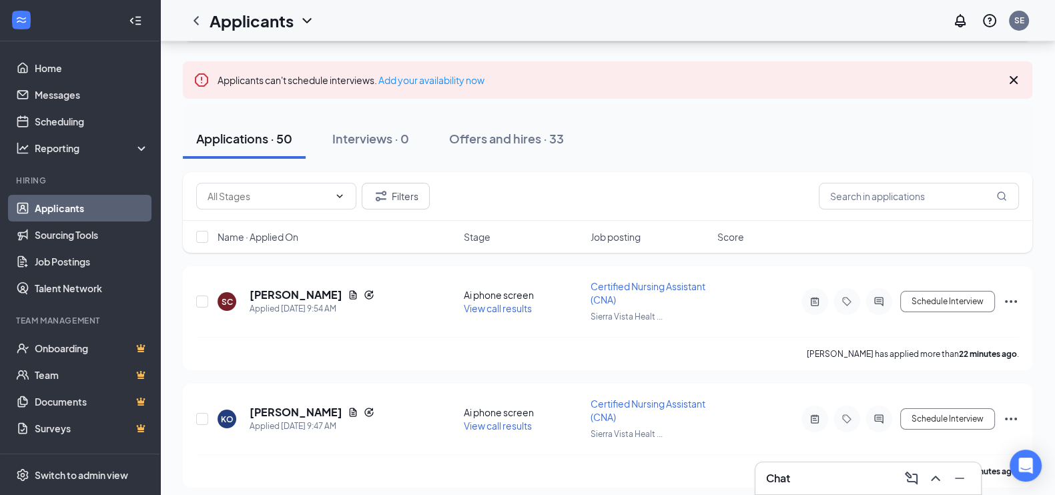
click at [796, 478] on div "Chat" at bounding box center [868, 478] width 204 height 21
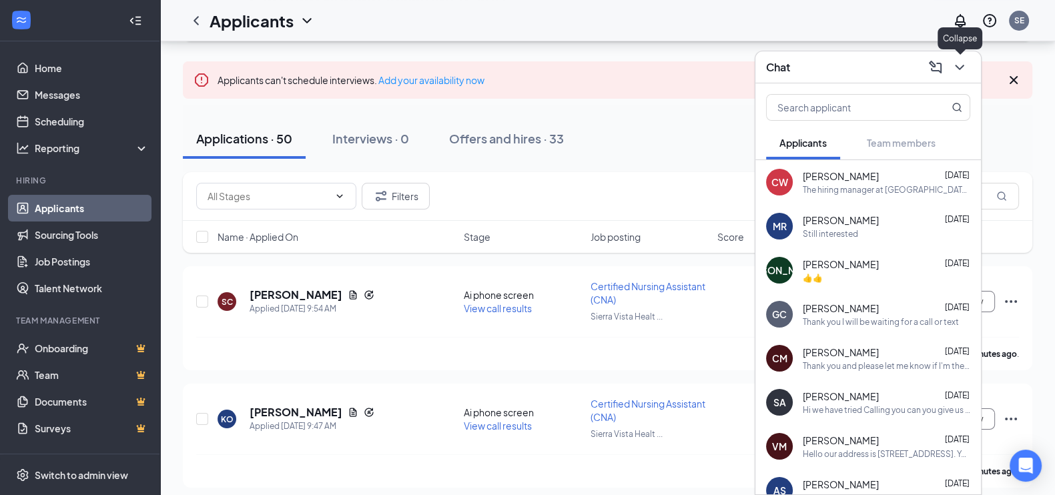
click at [961, 68] on icon "ChevronDown" at bounding box center [959, 67] width 9 height 5
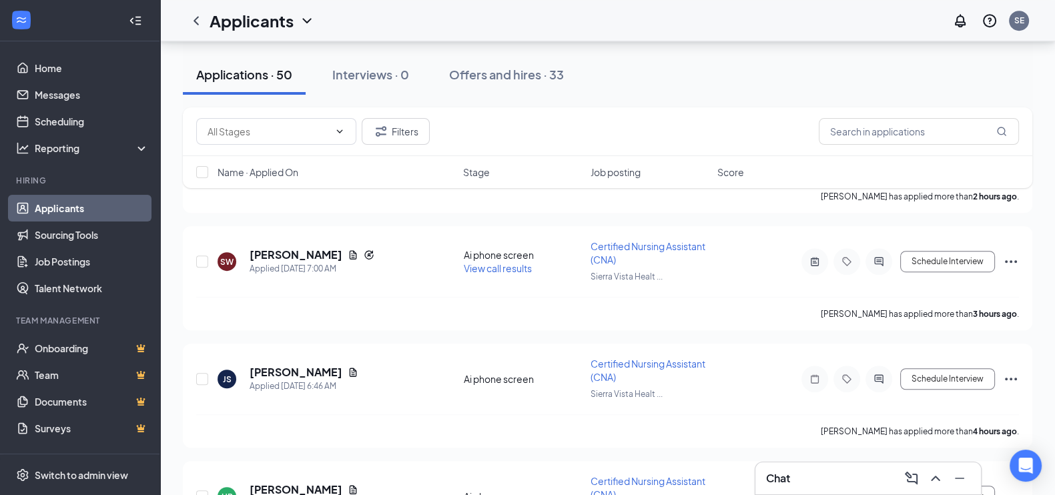
scroll to position [1065, 0]
